Goal: Navigation & Orientation: Understand site structure

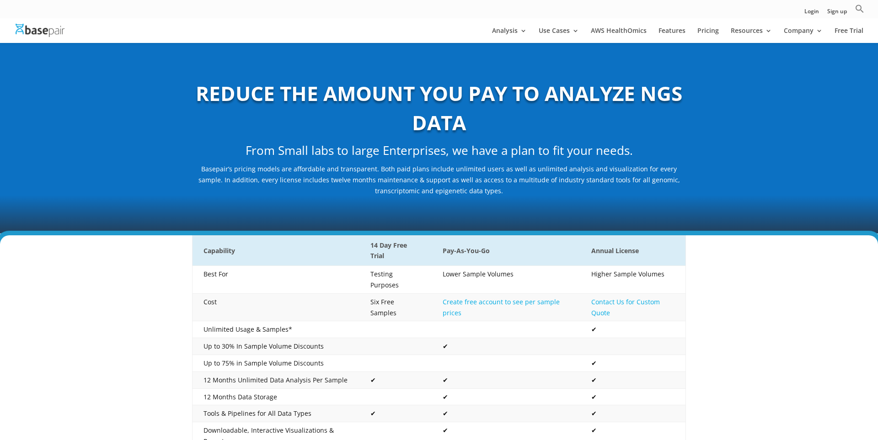
scroll to position [231, 0]
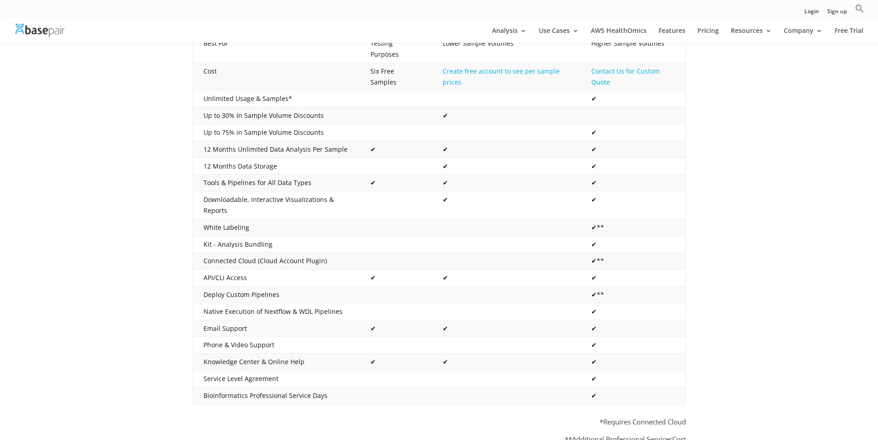
click at [50, 31] on img at bounding box center [40, 30] width 49 height 13
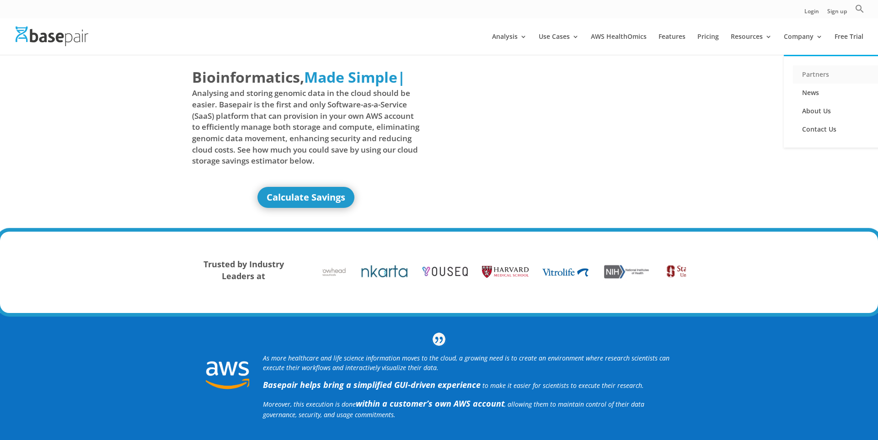
click at [804, 76] on link "Partners" at bounding box center [838, 74] width 91 height 18
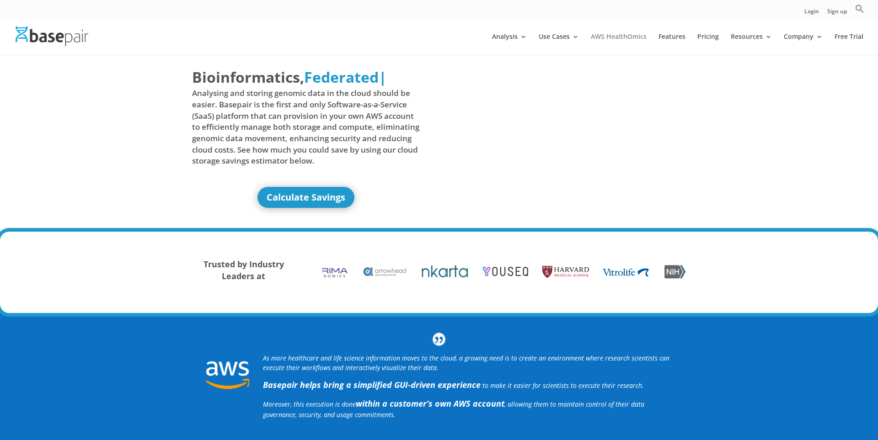
click at [609, 37] on link "AWS HealthOmics" at bounding box center [619, 43] width 56 height 21
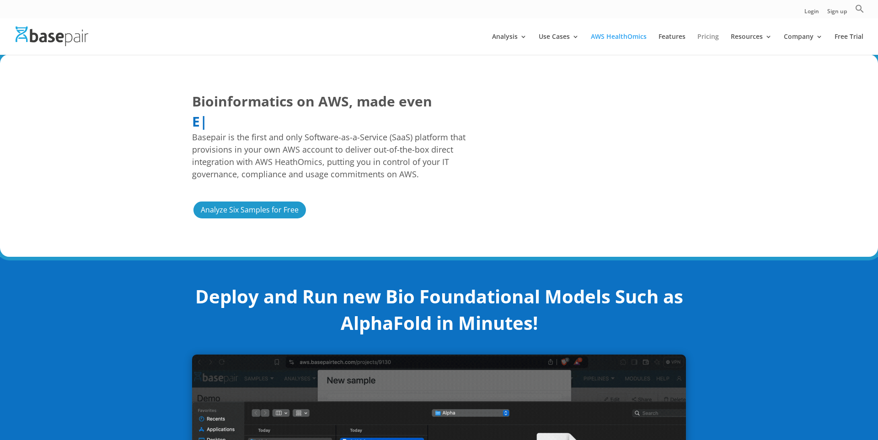
click at [705, 38] on link "Pricing" at bounding box center [707, 43] width 21 height 21
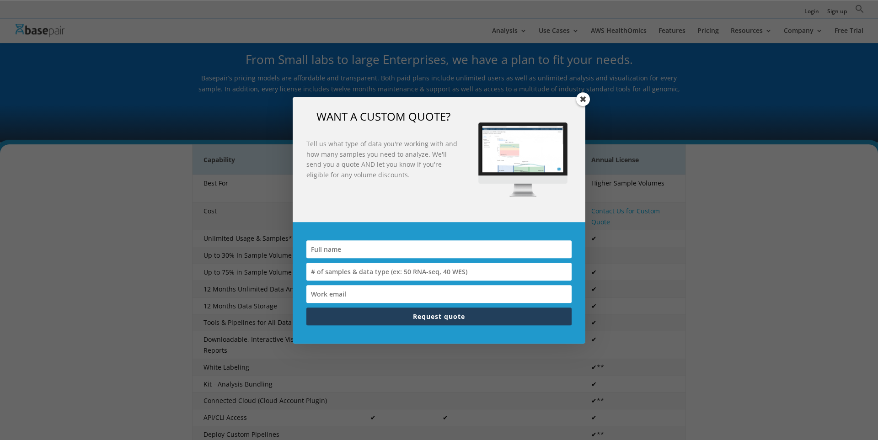
scroll to position [90, 0]
click at [585, 99] on span at bounding box center [583, 99] width 14 height 14
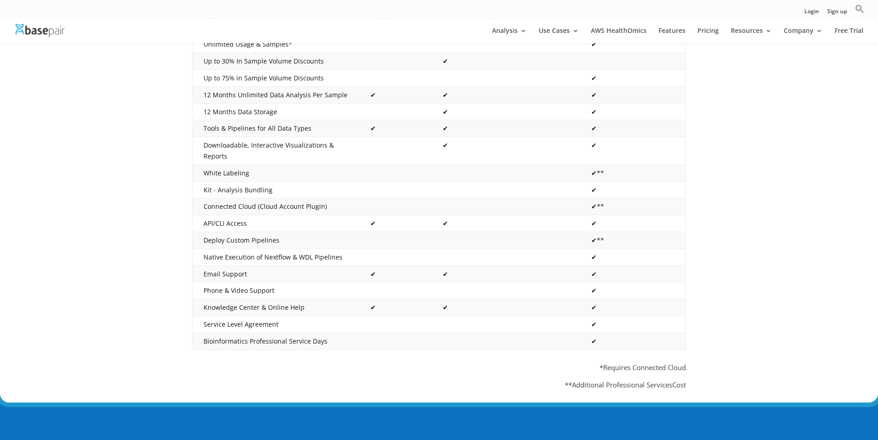
scroll to position [0, 0]
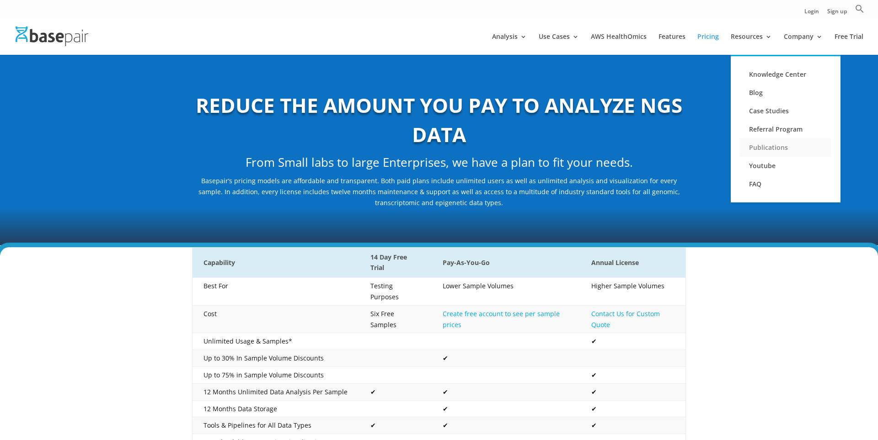
click at [767, 149] on link "Publications" at bounding box center [785, 147] width 91 height 18
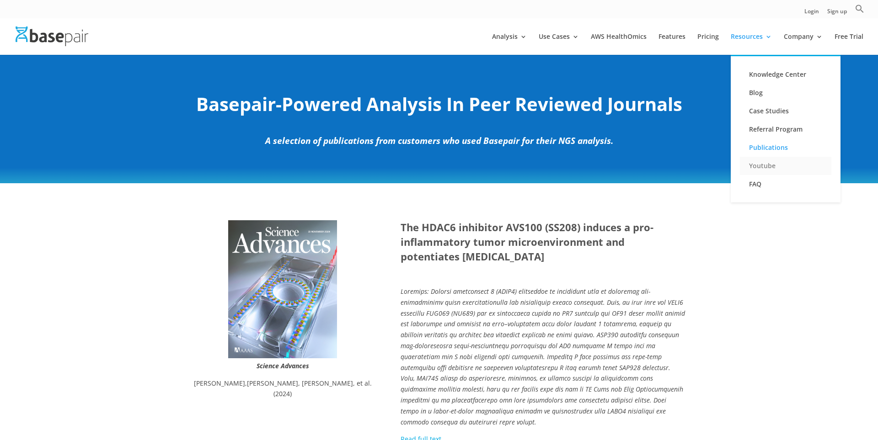
click at [762, 168] on link "Youtube" at bounding box center [785, 166] width 91 height 18
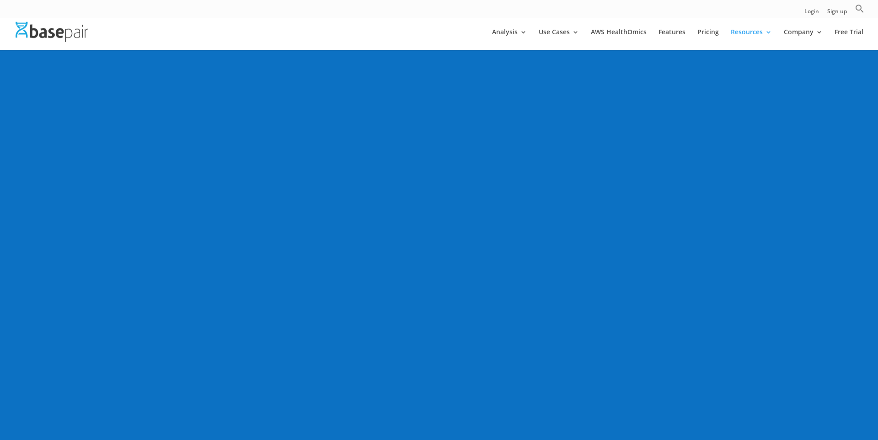
scroll to position [118, 0]
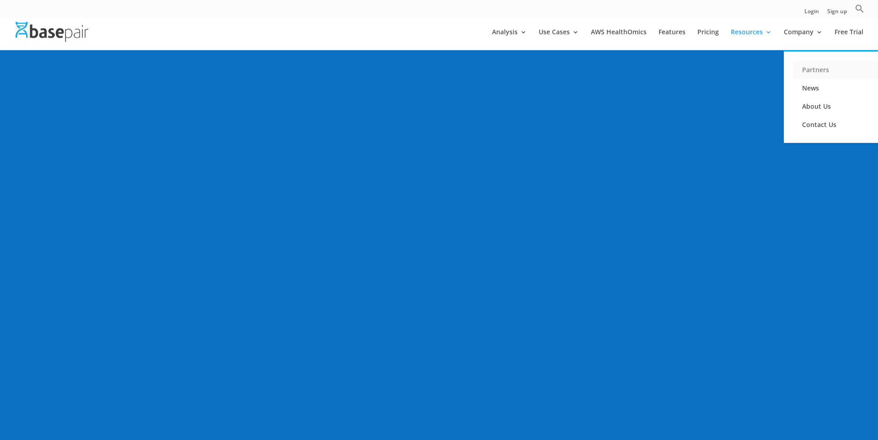
click at [804, 72] on link "Partners" at bounding box center [838, 70] width 91 height 18
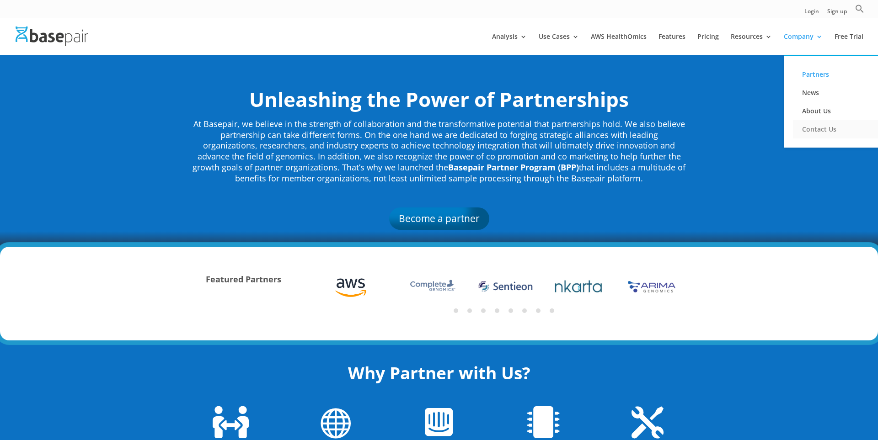
click at [810, 132] on link "Contact Us" at bounding box center [838, 129] width 91 height 18
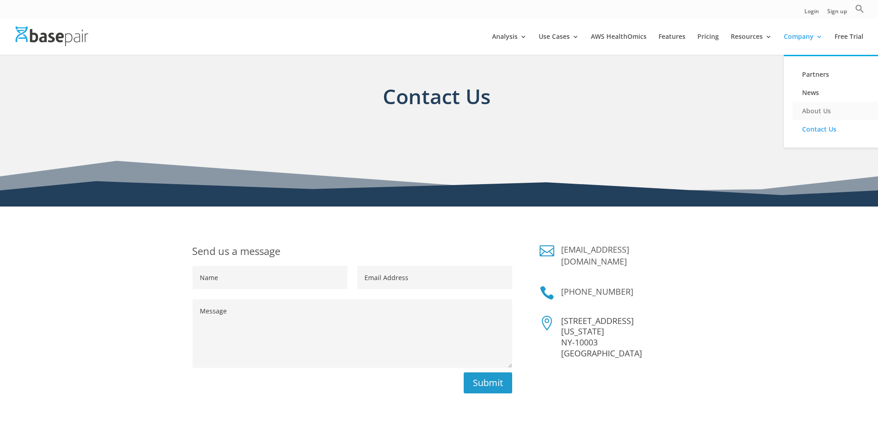
click at [809, 109] on link "About Us" at bounding box center [838, 111] width 91 height 18
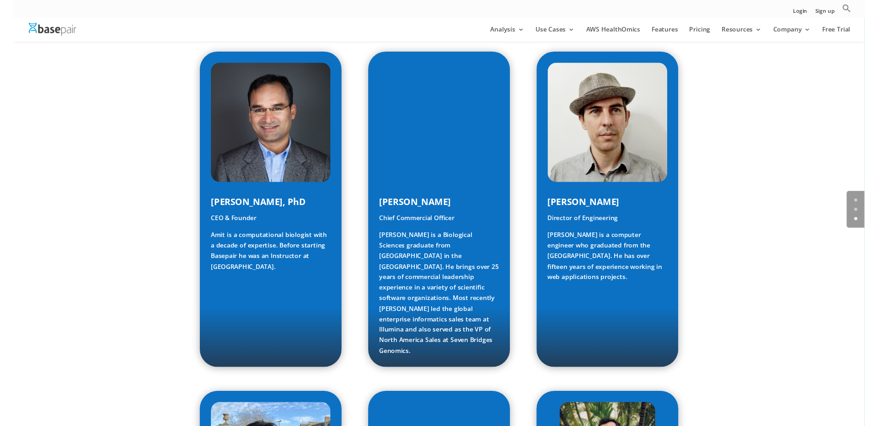
scroll to position [461, 0]
